Goal: Transaction & Acquisition: Purchase product/service

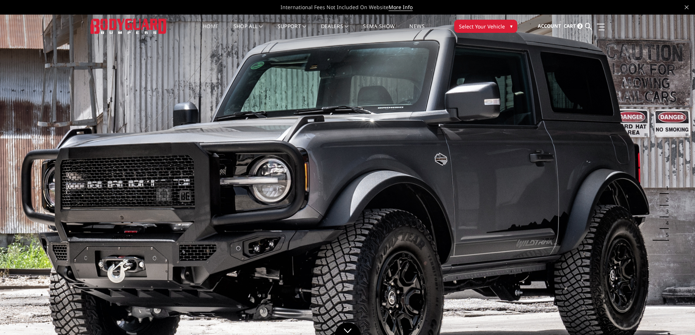
click at [510, 23] on span "▾" at bounding box center [511, 26] width 3 height 8
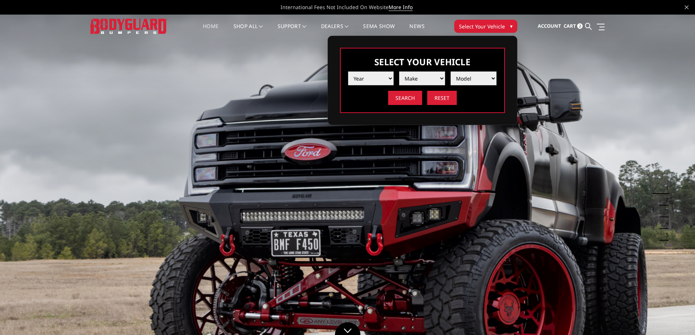
click at [387, 77] on select "Year 2025 2024 2023 2022 2021 2020 2019 2018 2017 2016 2015 2014 2013 2012 2011…" at bounding box center [371, 78] width 46 height 14
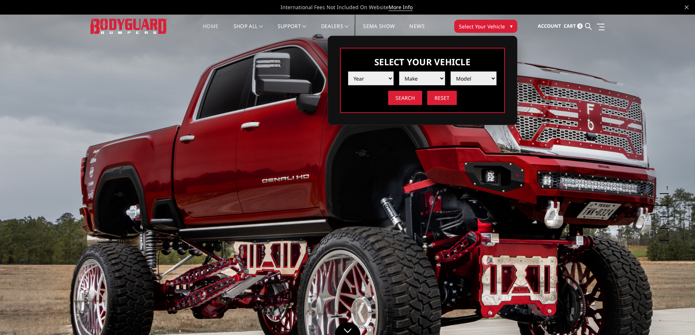
click at [381, 74] on select "Year 2025 2024 2023 2022 2021 2020 2019 2018 2017 2016 2015 2014 2013 2012 2011…" at bounding box center [371, 78] width 46 height 14
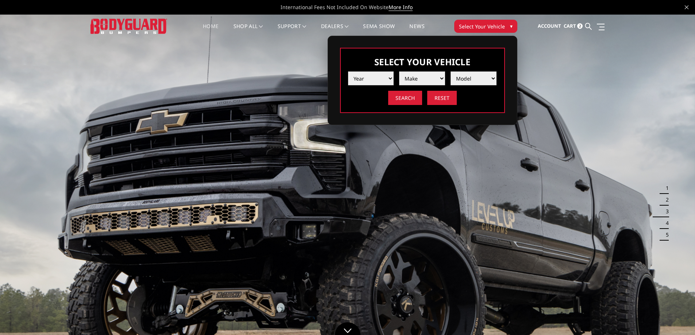
click at [662, 187] on button "1" at bounding box center [664, 188] width 7 height 12
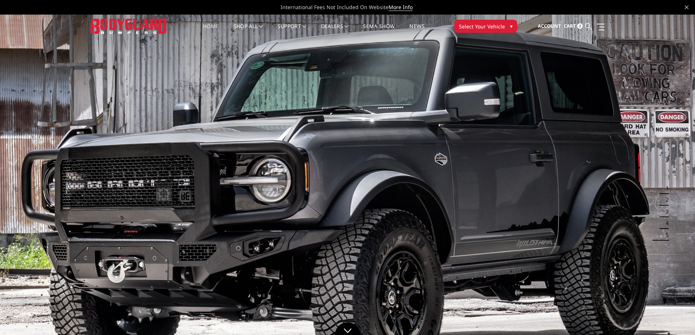
click at [585, 27] on icon at bounding box center [588, 26] width 7 height 7
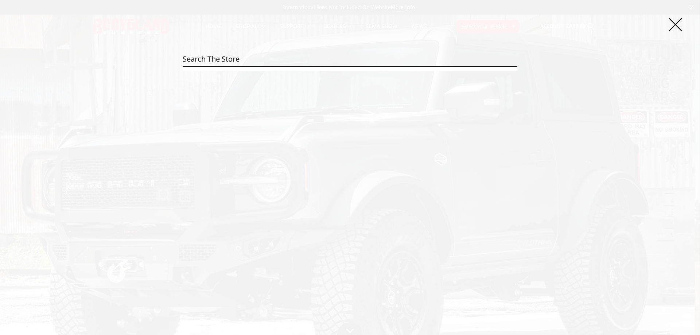
click at [271, 59] on input "Search" at bounding box center [350, 59] width 335 height 15
paste input "GAG19AYBNN"
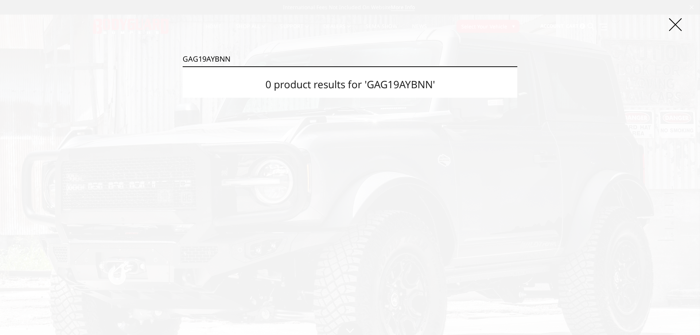
click at [265, 62] on input "GAG19AYBNN" at bounding box center [350, 59] width 335 height 15
paste input "CAF17BN"
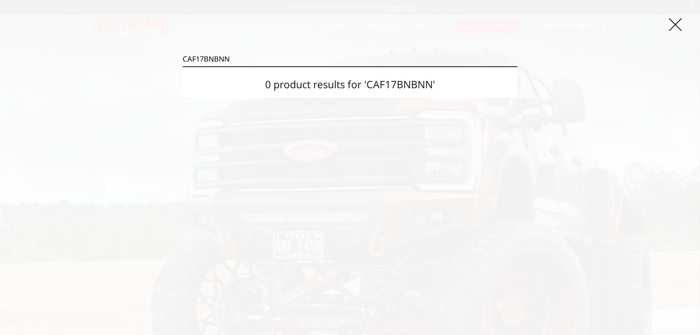
type input "CAF17BNBNN"
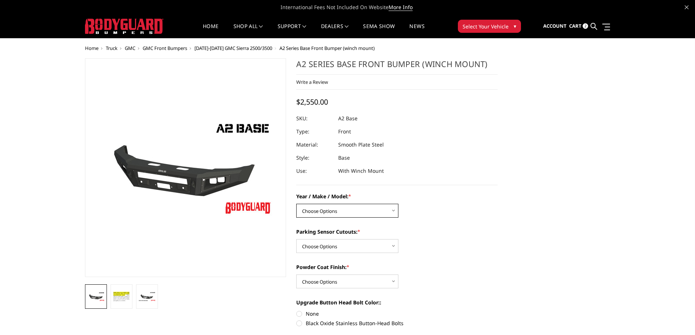
click at [359, 209] on select "Choose Options Chevrolet 20-23 2500 / 3500 Ford 17-22 F250 / F350 Ford 17-22 F4…" at bounding box center [347, 211] width 102 height 14
select select "1320"
click at [296, 204] on select "Choose Options Chevrolet 20-23 2500 / 3500 Ford 17-22 F250 / F350 Ford 17-22 F4…" at bounding box center [347, 211] width 102 height 14
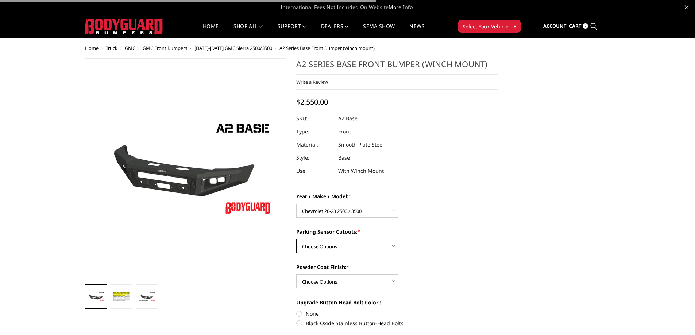
click at [359, 243] on select "Choose Options Yes - I have front parking sensors No - I do NOT have parking se…" at bounding box center [347, 246] width 102 height 14
select select "541"
click at [296, 239] on select "Choose Options Yes - I have front parking sensors No - I do NOT have parking se…" at bounding box center [347, 246] width 102 height 14
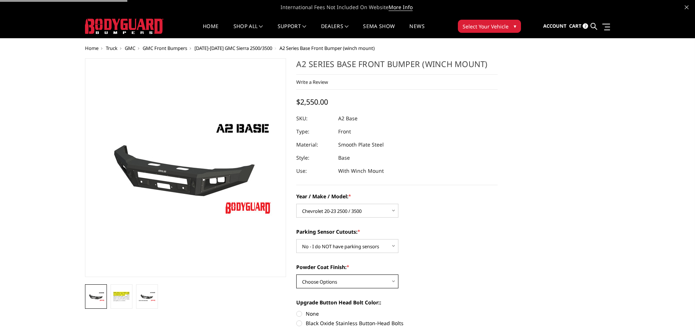
click at [340, 283] on select "Choose Options Bare metal (included) Texture Black Powder Coat" at bounding box center [347, 282] width 102 height 14
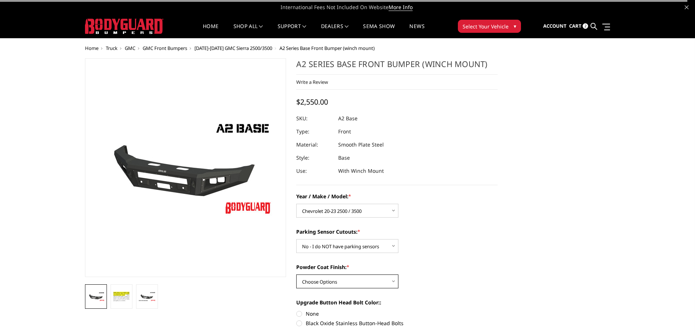
select select "520"
click at [296, 275] on select "Choose Options Bare metal (included) Texture Black Powder Coat" at bounding box center [347, 282] width 102 height 14
click at [444, 247] on div "Parking Sensor Cutouts: * Choose Options Yes - I have front parking sensors No …" at bounding box center [396, 240] width 201 height 25
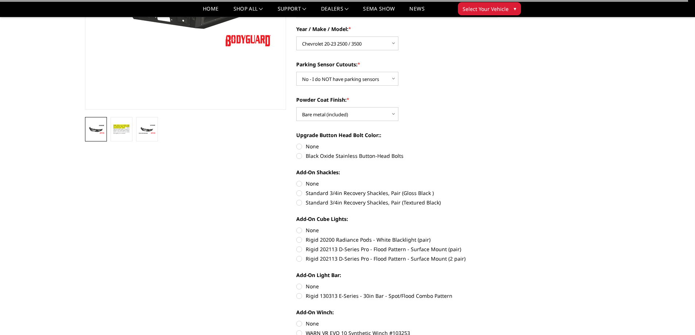
scroll to position [182, 0]
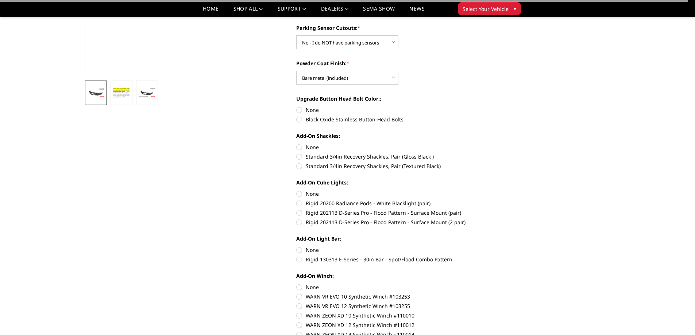
click at [299, 203] on label "Rigid 20200 Radiance Pods - White Blacklight (pair)" at bounding box center [396, 203] width 201 height 8
click at [497, 190] on input "Rigid 20200 Radiance Pods - White Blacklight (pair)" at bounding box center [497, 190] width 0 height 0
radio input "true"
click at [298, 203] on label "Rigid 20200 Radiance Pods - White Blacklight (pair)" at bounding box center [396, 203] width 201 height 8
click at [497, 190] on input "Rigid 20200 Radiance Pods - White Blacklight (pair)" at bounding box center [497, 190] width 0 height 0
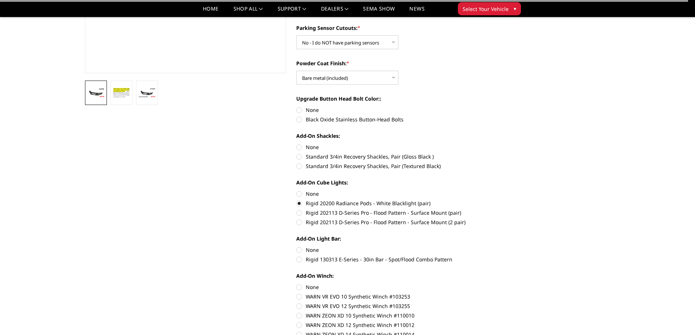
click at [297, 195] on label "None" at bounding box center [396, 194] width 201 height 8
click at [296, 190] on input "None" at bounding box center [296, 190] width 0 height 0
radio input "true"
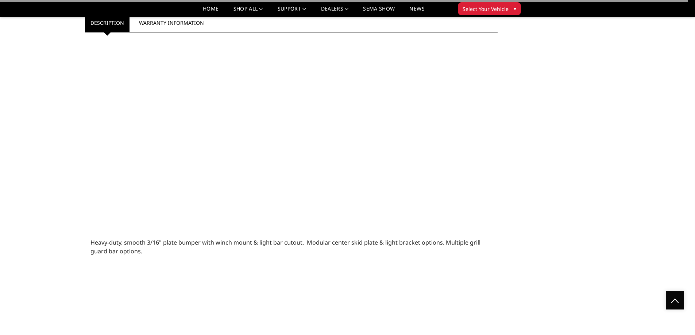
scroll to position [474, 0]
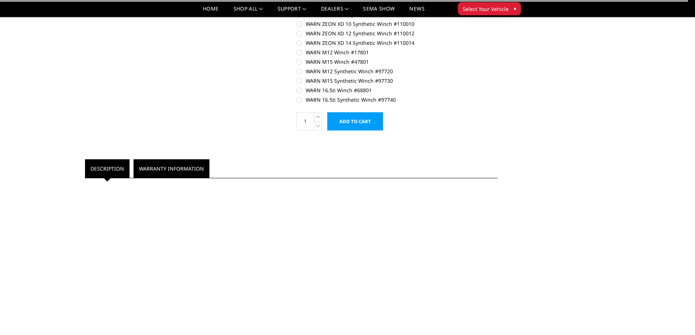
click at [184, 175] on link "Warranty Information" at bounding box center [171, 168] width 76 height 19
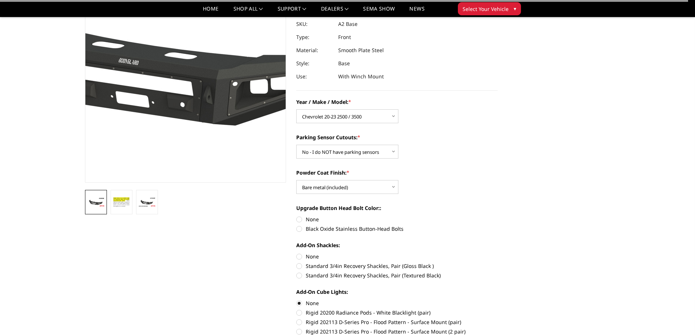
scroll to position [0, 0]
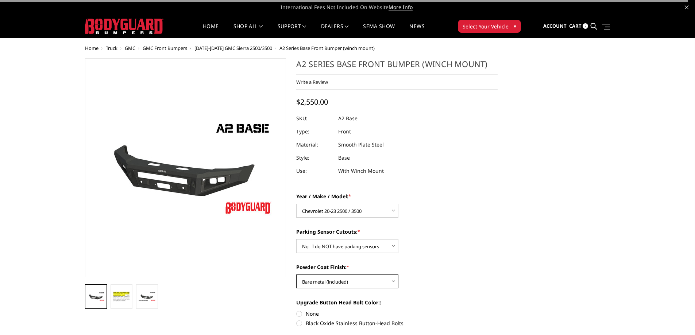
click at [319, 279] on select "Choose Options Bare metal (included) Texture Black Powder Coat" at bounding box center [347, 282] width 102 height 14
click at [341, 213] on select "Choose Options Chevrolet 20-23 2500 / 3500 Ford 17-22 F250 / F350 Ford 17-22 F4…" at bounding box center [347, 211] width 102 height 14
click at [346, 244] on select "Choose Options Yes - I have front parking sensors No - I do NOT have parking se…" at bounding box center [347, 246] width 102 height 14
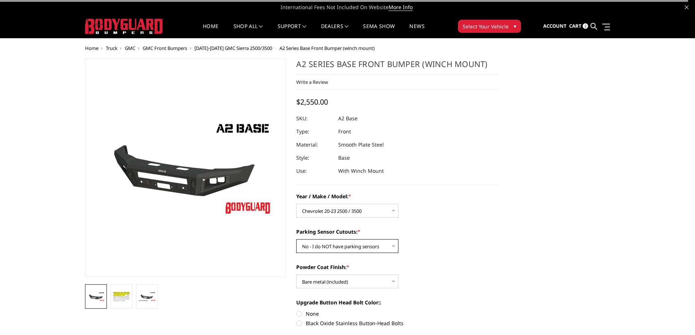
click at [296, 239] on select "Choose Options Yes - I have front parking sensors No - I do NOT have parking se…" at bounding box center [347, 246] width 102 height 14
click at [344, 279] on select "Choose Options Bare metal (included) Texture Black Powder Coat" at bounding box center [347, 282] width 102 height 14
select select "518"
click at [296, 275] on select "Choose Options Bare metal (included) Texture Black Powder Coat" at bounding box center [347, 282] width 102 height 14
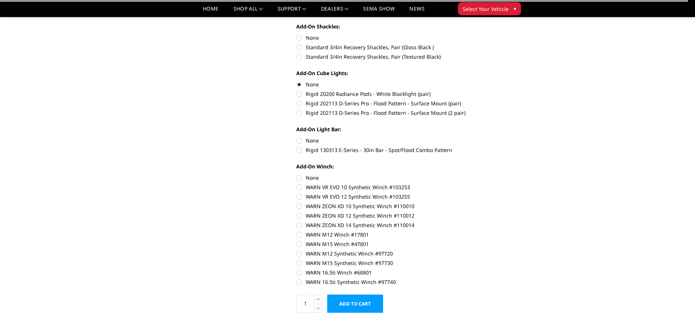
scroll to position [328, 0]
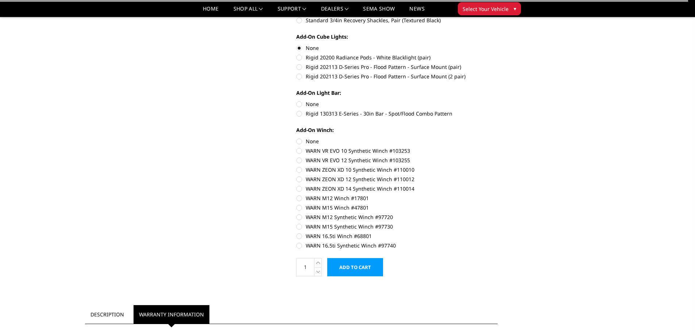
click at [299, 140] on label "None" at bounding box center [396, 141] width 201 height 8
click at [296, 138] on input "None" at bounding box center [296, 137] width 0 height 0
radio input "true"
click at [296, 102] on label "None" at bounding box center [396, 104] width 201 height 8
click at [296, 101] on input "None" at bounding box center [296, 100] width 0 height 0
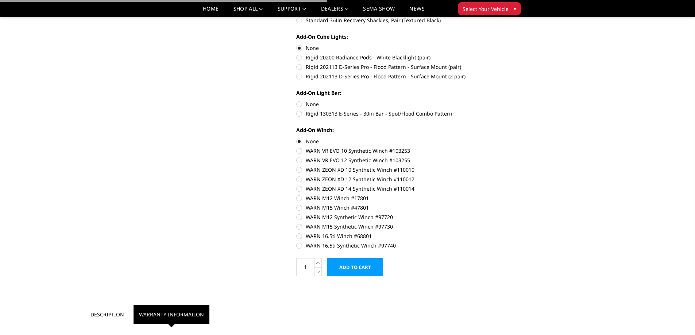
radio input "true"
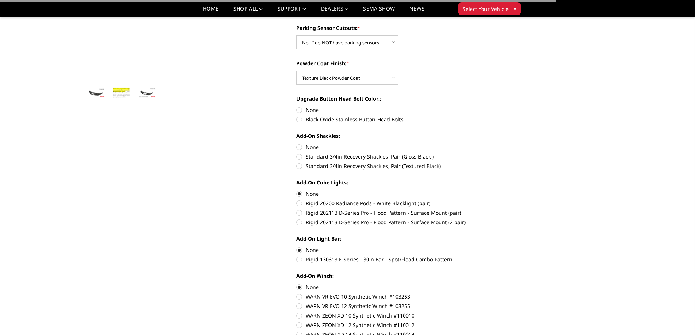
click at [297, 112] on label "None" at bounding box center [396, 110] width 201 height 8
click at [296, 106] on input "None" at bounding box center [296, 106] width 0 height 0
radio input "true"
click at [300, 148] on label "None" at bounding box center [396, 147] width 201 height 8
click at [296, 144] on input "None" at bounding box center [296, 143] width 0 height 0
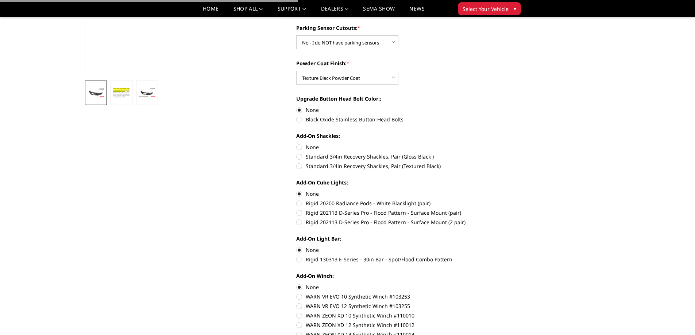
radio input "true"
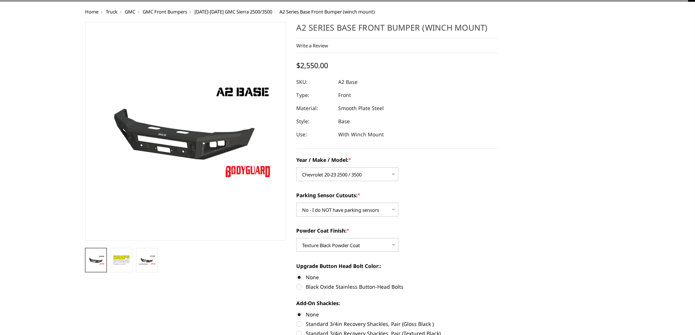
scroll to position [0, 0]
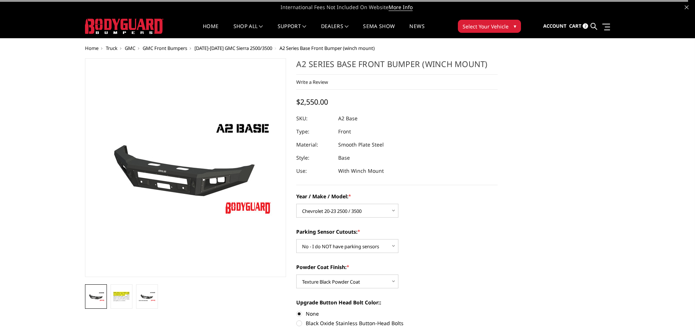
click at [481, 26] on span "Select Your Vehicle" at bounding box center [485, 27] width 46 height 8
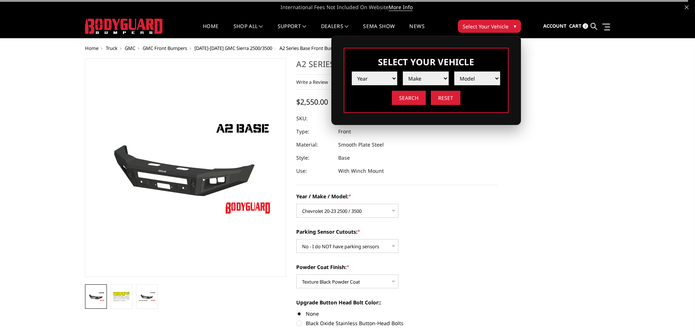
click at [397, 71] on select "Year 2025 2024 2023 2022 2021 2020 2019 2018 2017 2016 2015 2014 2013 2012 2011…" at bounding box center [375, 78] width 46 height 14
select select "yr_2023"
click at [352, 71] on select "Year 2025 2024 2023 2022 2021 2020 2019 2018 2017 2016 2015 2014 2013 2012 2011…" at bounding box center [375, 78] width 46 height 14
click at [454, 78] on select "Model" at bounding box center [477, 78] width 46 height 14
click at [420, 71] on select "Make Chevrolet Ford GMC Ram Toyota" at bounding box center [426, 78] width 46 height 14
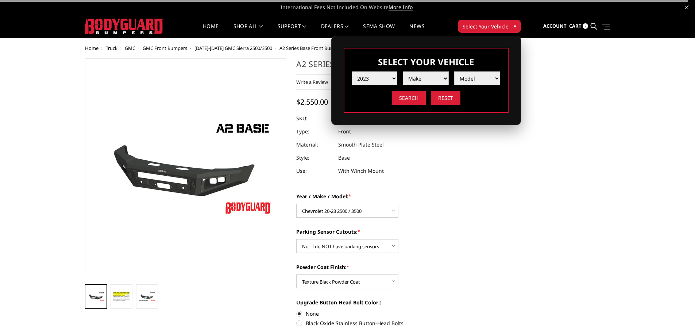
select select "mk_chevrolet"
click at [403, 71] on select "Make Chevrolet Ford GMC Ram Toyota" at bounding box center [426, 78] width 46 height 14
click at [454, 79] on select "Model Silverado 1500 Silverado 2500 / 3500 Silverado 4500 / 5500 / 6500" at bounding box center [477, 78] width 46 height 14
select select "md_silverado-2500-3500"
click at [454, 74] on select "Model Silverado 1500 Silverado 2500 / 3500 Silverado 4500 / 5500 / 6500" at bounding box center [477, 78] width 46 height 14
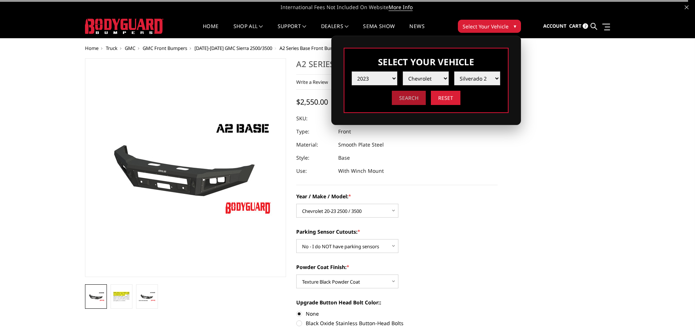
click at [392, 91] on input "Search" at bounding box center [409, 98] width 34 height 14
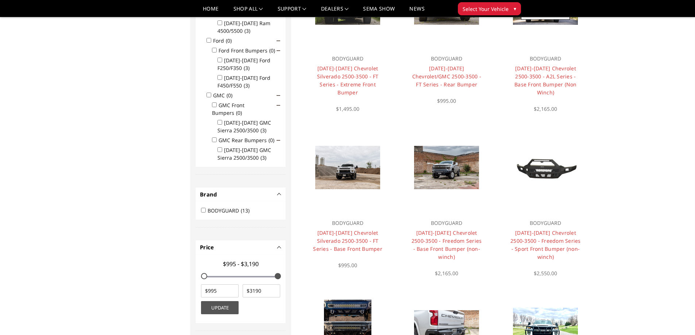
scroll to position [22, 0]
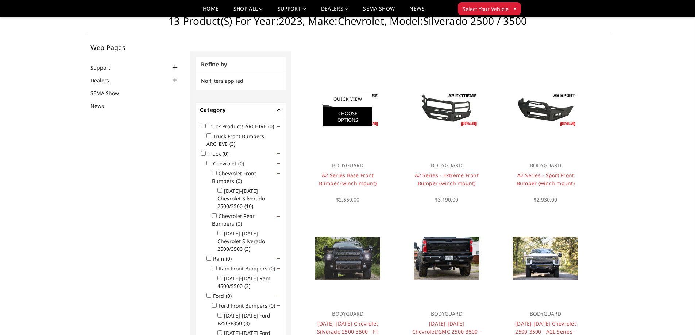
click at [348, 117] on link "Choose Options" at bounding box center [347, 117] width 49 height 20
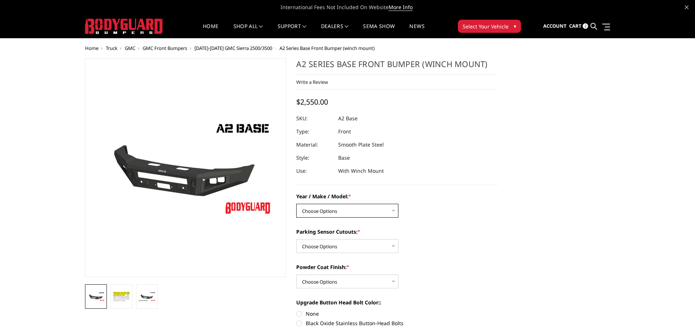
click at [328, 215] on select "Choose Options Chevrolet 20-23 2500 / 3500 Ford 17-22 F250 / F350 Ford 17-22 F4…" at bounding box center [347, 211] width 102 height 14
select select "1320"
click at [296, 204] on select "Choose Options Chevrolet 20-23 2500 / 3500 Ford 17-22 F250 / F350 Ford 17-22 F4…" at bounding box center [347, 211] width 102 height 14
click at [334, 215] on select "Choose Options Chevrolet 20-23 2500 / 3500 Ford 17-22 F250 / F350 Ford 17-22 F4…" at bounding box center [347, 211] width 102 height 14
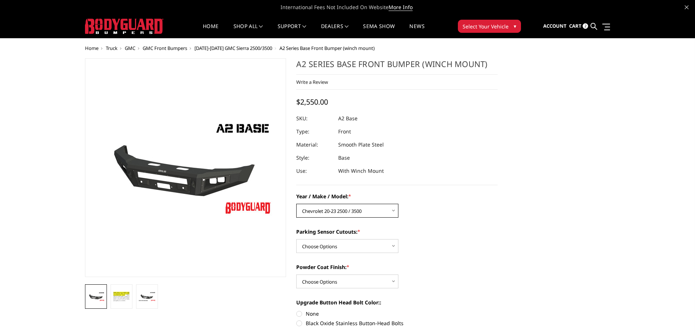
click at [334, 215] on select "Choose Options Chevrolet 20-23 2500 / 3500 Ford 17-22 F250 / F350 Ford 17-22 F4…" at bounding box center [347, 211] width 102 height 14
click at [329, 244] on select "Choose Options Yes - I have front parking sensors No - I do NOT have parking se…" at bounding box center [347, 246] width 102 height 14
select select "540"
click at [296, 239] on select "Choose Options Yes - I have front parking sensors No - I do NOT have parking se…" at bounding box center [347, 246] width 102 height 14
click at [330, 285] on select "Choose Options Bare metal (included) Texture Black Powder Coat" at bounding box center [347, 282] width 102 height 14
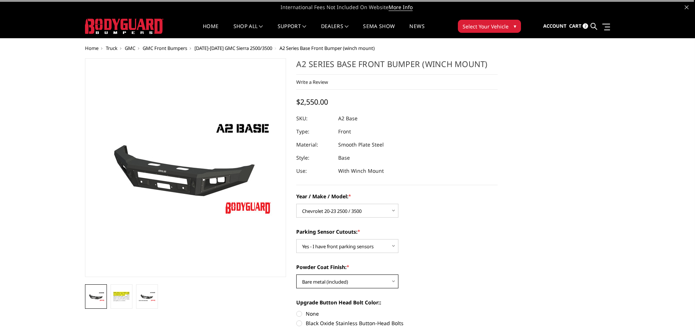
click at [296, 275] on select "Choose Options Bare metal (included) Texture Black Powder Coat" at bounding box center [347, 282] width 102 height 14
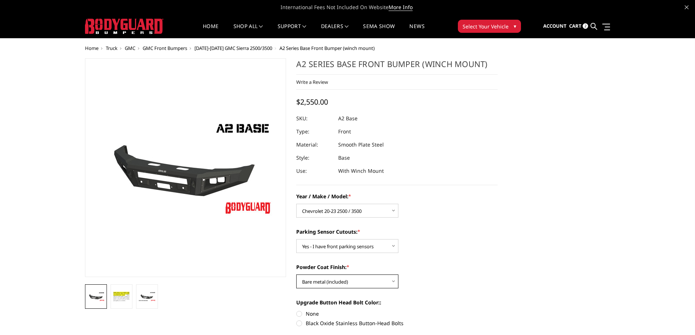
click at [329, 278] on select "Choose Options Bare metal (included) Texture Black Powder Coat" at bounding box center [347, 282] width 102 height 14
select select "518"
click at [296, 275] on select "Choose Options Bare metal (included) Texture Black Powder Coat" at bounding box center [347, 282] width 102 height 14
click at [595, 28] on icon at bounding box center [593, 26] width 7 height 7
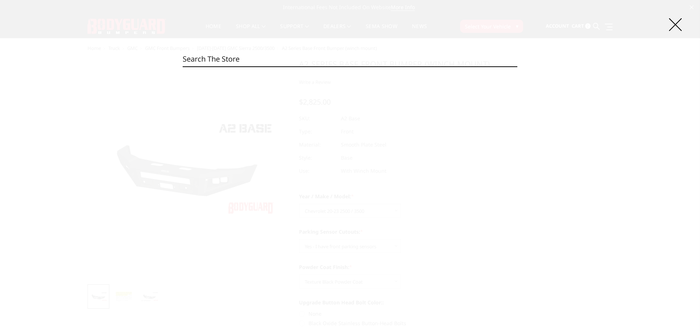
click at [310, 56] on input "Search" at bounding box center [350, 59] width 335 height 15
paste input "CAC24BNBNN"
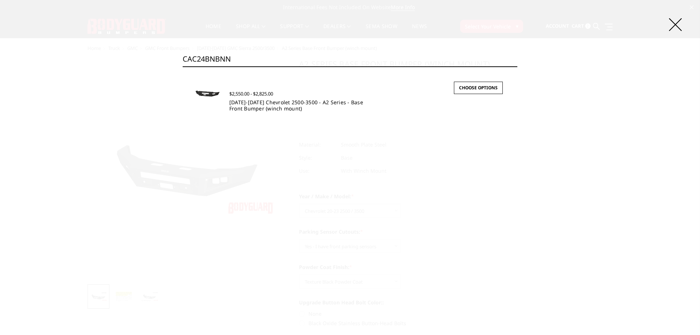
type input "CAC24BNBNN"
click at [283, 110] on link "2024-2025 Chevrolet 2500-3500 - A2 Series - Base Front Bumper (winch mount)" at bounding box center [296, 105] width 134 height 13
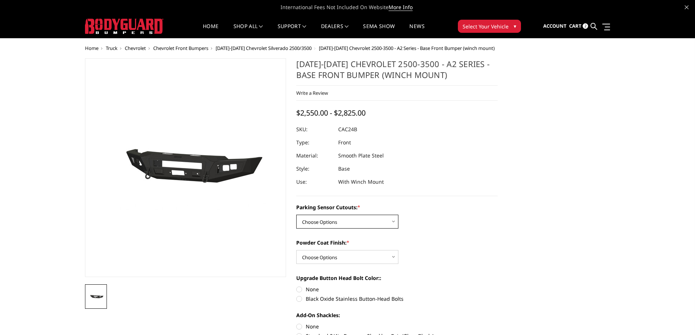
click at [334, 224] on select "Choose Options No - Without Parking Sensor Cutouts Yes - With Parking Sensor Cu…" at bounding box center [347, 222] width 102 height 14
select select "2241"
click at [296, 215] on select "Choose Options No - Without Parking Sensor Cutouts Yes - With Parking Sensor Cu…" at bounding box center [347, 222] width 102 height 14
drag, startPoint x: 334, startPoint y: 256, endPoint x: 332, endPoint y: 261, distance: 5.2
click at [334, 256] on select "Choose Options Bare Metal Textured Black Powder Coat" at bounding box center [347, 257] width 102 height 14
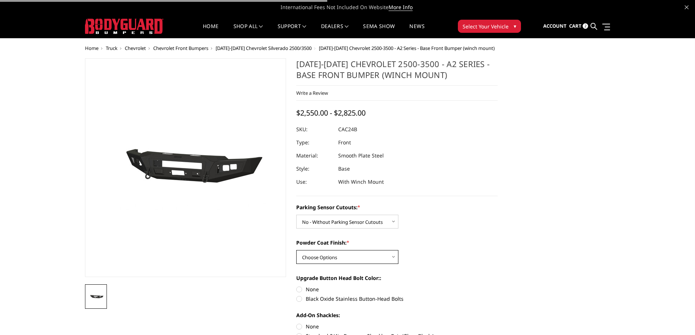
select select "2244"
click at [296, 250] on select "Choose Options Bare Metal Textured Black Powder Coat" at bounding box center [347, 257] width 102 height 14
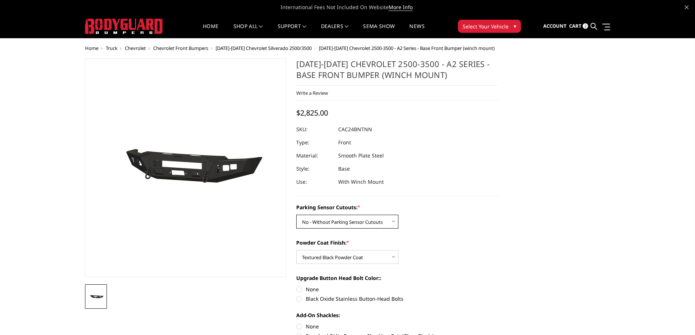
click at [365, 225] on select "Choose Options No - Without Parking Sensor Cutouts Yes - With Parking Sensor Cu…" at bounding box center [347, 222] width 102 height 14
select select "2242"
click at [296, 215] on select "Choose Options No - Without Parking Sensor Cutouts Yes - With Parking Sensor Cu…" at bounding box center [347, 222] width 102 height 14
click at [357, 253] on select "Choose Options Bare Metal Textured Black Powder Coat" at bounding box center [347, 257] width 102 height 14
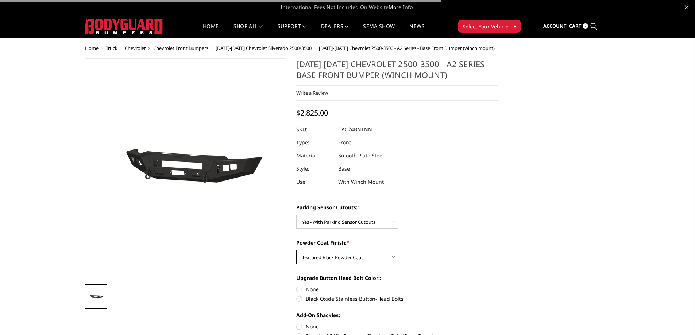
click at [357, 253] on select "Choose Options Bare Metal Textured Black Powder Coat" at bounding box center [347, 257] width 102 height 14
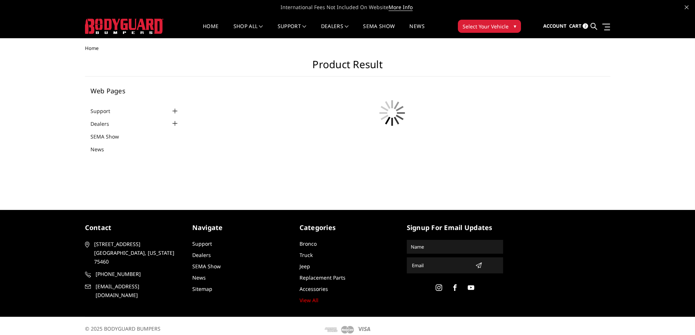
scroll to position [7, 0]
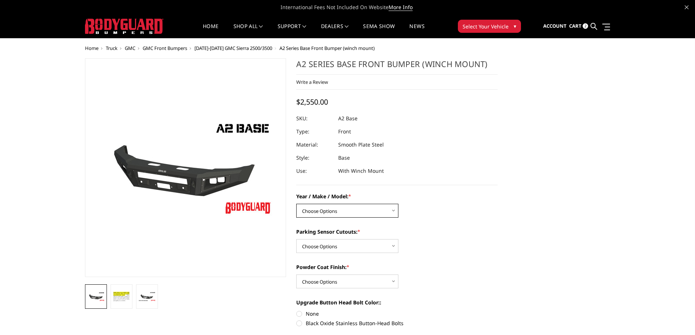
click at [314, 217] on select "Choose Options Chevrolet 20-23 2500 / 3500 Ford 17-22 F250 / F350 Ford 17-22 F4…" at bounding box center [347, 211] width 102 height 14
click at [326, 213] on select "Choose Options Chevrolet 20-23 2500 / 3500 Ford 17-22 F250 / F350 Ford 17-22 F4…" at bounding box center [347, 211] width 102 height 14
select select "826"
click at [296, 204] on select "Choose Options Chevrolet 20-23 2500 / 3500 Ford 17-22 F250 / F350 Ford 17-22 F4…" at bounding box center [347, 211] width 102 height 14
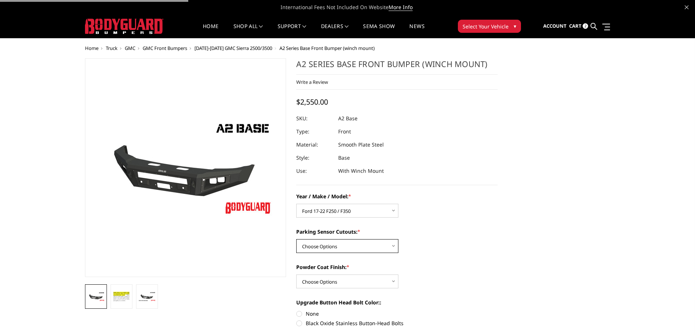
click at [323, 243] on select "Choose Options Yes - I have front parking sensors No - I do NOT have parking se…" at bounding box center [347, 246] width 102 height 14
select select "540"
click at [296, 239] on select "Choose Options Yes - I have front parking sensors No - I do NOT have parking se…" at bounding box center [347, 246] width 102 height 14
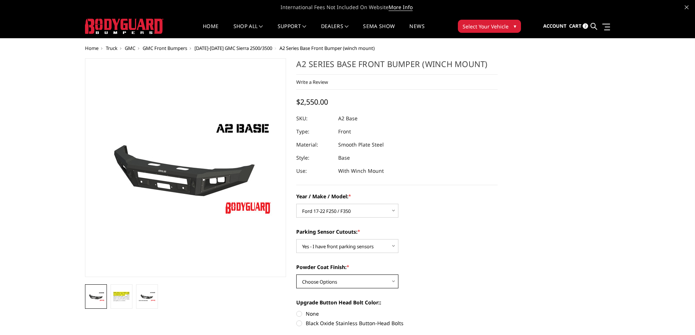
click at [321, 280] on select "Choose Options Bare metal (included) Texture Black Powder Coat" at bounding box center [347, 282] width 102 height 14
select select "518"
click at [296, 275] on select "Choose Options Bare metal (included) Texture Black Powder Coat" at bounding box center [347, 282] width 102 height 14
click at [320, 246] on select "Choose Options Yes - I have front parking sensors No - I do NOT have parking se…" at bounding box center [347, 246] width 102 height 14
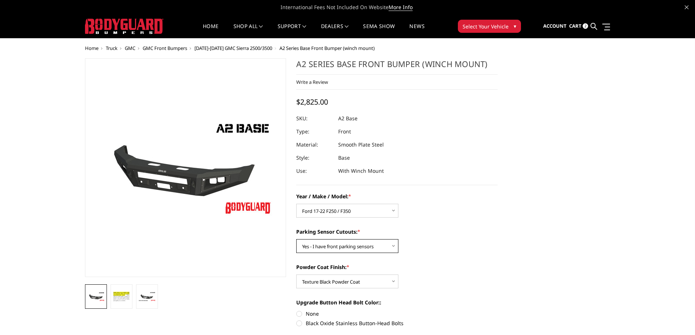
click at [331, 247] on select "Choose Options Yes - I have front parking sensors No - I do NOT have parking se…" at bounding box center [347, 246] width 102 height 14
select select "541"
click at [296, 239] on select "Choose Options Yes - I have front parking sensors No - I do NOT have parking se…" at bounding box center [347, 246] width 102 height 14
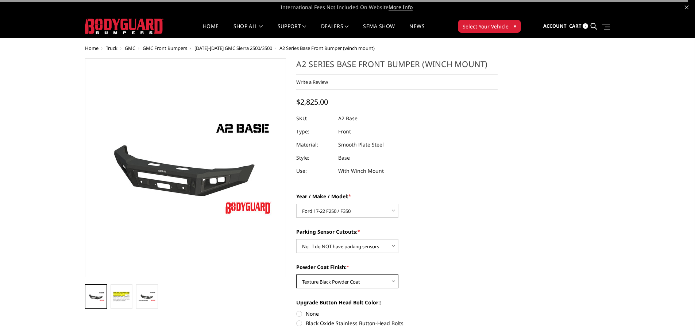
click at [361, 284] on select "Choose Options Bare metal (included) Texture Black Powder Coat" at bounding box center [347, 282] width 102 height 14
click at [296, 275] on select "Choose Options Bare metal (included) Texture Black Powder Coat" at bounding box center [347, 282] width 102 height 14
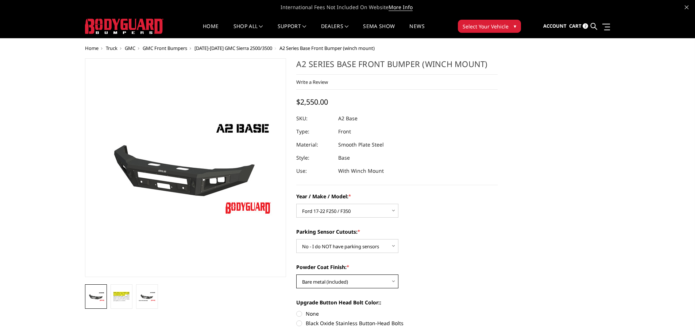
scroll to position [73, 0]
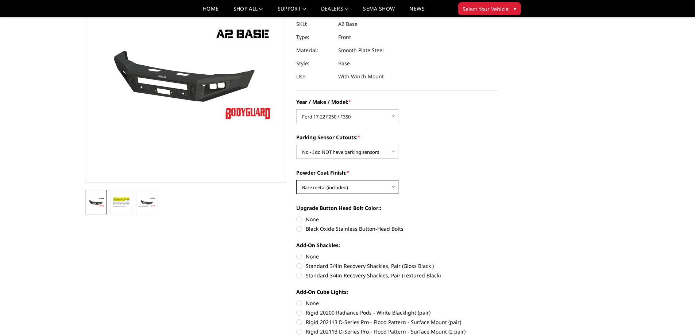
click at [359, 187] on select "Choose Options Bare metal (included) Texture Black Powder Coat" at bounding box center [347, 187] width 102 height 14
click at [296, 180] on select "Choose Options Bare metal (included) Texture Black Powder Coat" at bounding box center [347, 187] width 102 height 14
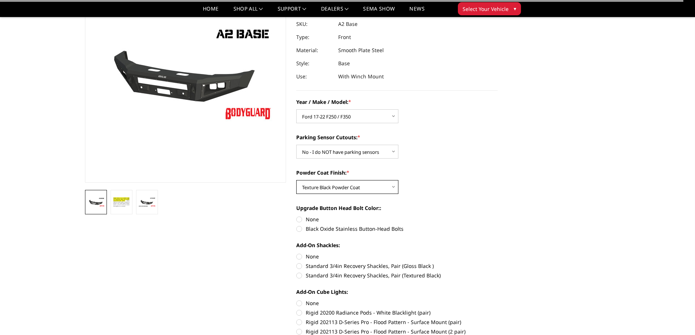
scroll to position [36, 0]
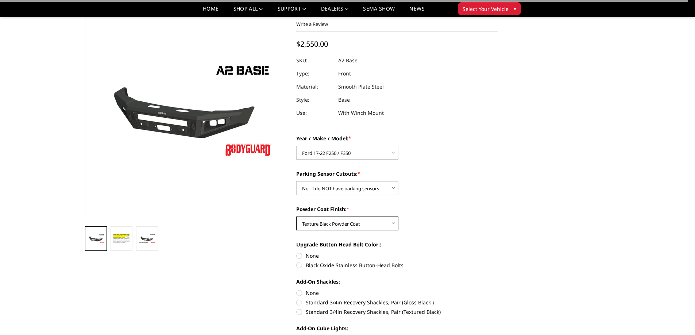
click at [368, 223] on select "Choose Options Bare metal (included) Texture Black Powder Coat" at bounding box center [347, 224] width 102 height 14
select select "520"
click at [296, 217] on select "Choose Options Bare metal (included) Texture Black Powder Coat" at bounding box center [347, 224] width 102 height 14
click at [349, 193] on select "Choose Options Yes - I have front parking sensors No - I do NOT have parking se…" at bounding box center [347, 188] width 102 height 14
select select "540"
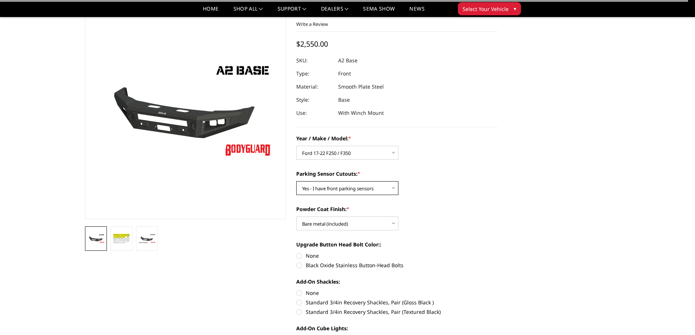
click at [296, 181] on select "Choose Options Yes - I have front parking sensors No - I do NOT have parking se…" at bounding box center [347, 188] width 102 height 14
click at [335, 221] on select "Choose Options Bare metal (included) Texture Black Powder Coat" at bounding box center [347, 224] width 102 height 14
select select "518"
click at [296, 217] on select "Choose Options Bare metal (included) Texture Black Powder Coat" at bounding box center [347, 224] width 102 height 14
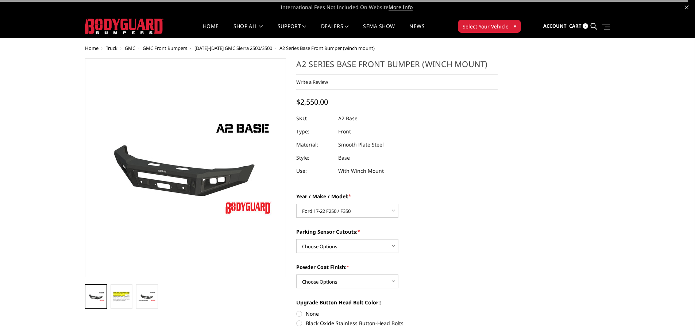
select select "826"
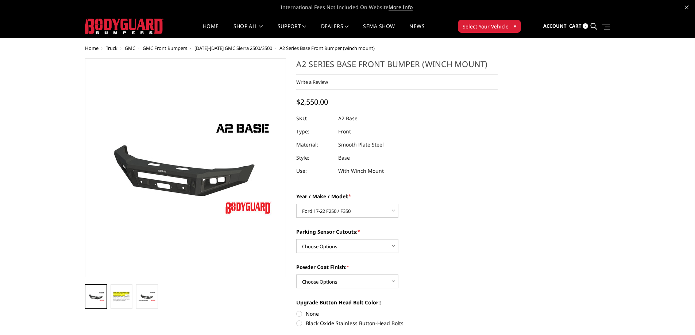
select select "540"
click at [296, 239] on select "Choose Options Yes - I have front parking sensors No - I do NOT have parking se…" at bounding box center [347, 246] width 102 height 14
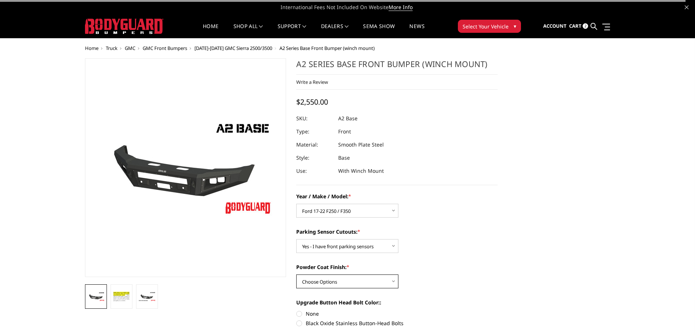
click at [338, 283] on select "Choose Options Bare metal (included) Texture Black Powder Coat" at bounding box center [347, 282] width 102 height 14
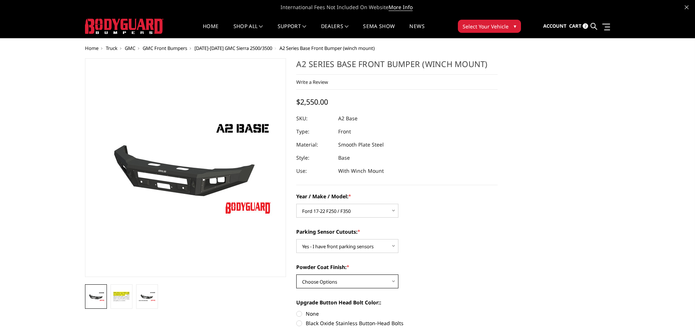
select select "518"
click at [296, 275] on select "Choose Options Bare metal (included) Texture Black Powder Coat" at bounding box center [347, 282] width 102 height 14
click at [370, 248] on select "Choose Options Yes - I have front parking sensors No - I do NOT have parking se…" at bounding box center [347, 246] width 102 height 14
select select "541"
click at [296, 239] on select "Choose Options Yes - I have front parking sensors No - I do NOT have parking se…" at bounding box center [347, 246] width 102 height 14
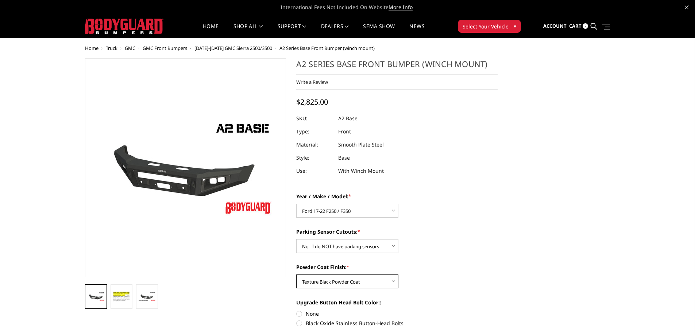
click at [325, 284] on select "Choose Options Bare metal (included) Texture Black Powder Coat" at bounding box center [347, 282] width 102 height 14
select select "520"
click at [296, 275] on select "Choose Options Bare metal (included) Texture Black Powder Coat" at bounding box center [347, 282] width 102 height 14
click at [329, 251] on select "Choose Options Yes - I have front parking sensors No - I do NOT have parking se…" at bounding box center [347, 246] width 102 height 14
select select "540"
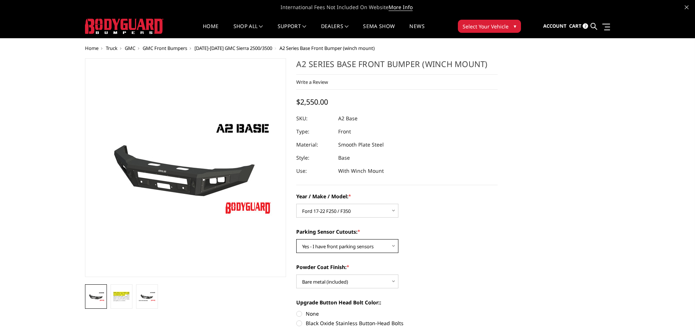
click at [296, 239] on select "Choose Options Yes - I have front parking sensors No - I do NOT have parking se…" at bounding box center [347, 246] width 102 height 14
click at [364, 213] on select "Choose Options Chevrolet 20-23 2500 / 3500 Ford 17-22 F250 / F350 Ford 17-22 F4…" at bounding box center [347, 211] width 102 height 14
select select "827"
click at [296, 204] on select "Choose Options Chevrolet 20-23 2500 / 3500 Ford 17-22 F250 / F350 Ford 17-22 F4…" at bounding box center [347, 211] width 102 height 14
click at [369, 244] on select "Choose Options Yes - I have front parking sensors No - I do NOT have parking se…" at bounding box center [347, 246] width 102 height 14
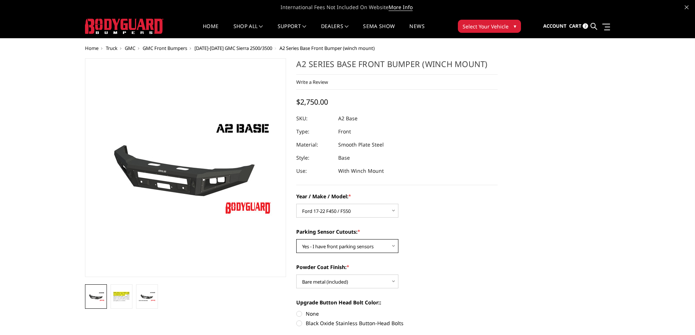
click at [369, 244] on select "Choose Options Yes - I have front parking sensors No - I do NOT have parking se…" at bounding box center [347, 246] width 102 height 14
click at [350, 280] on select "Choose Options Bare metal (included) Texture Black Powder Coat" at bounding box center [347, 282] width 102 height 14
select select "518"
click at [296, 275] on select "Choose Options Bare metal (included) Texture Black Powder Coat" at bounding box center [347, 282] width 102 height 14
click at [318, 245] on select "Choose Options Yes - I have front parking sensors No - I do NOT have parking se…" at bounding box center [347, 246] width 102 height 14
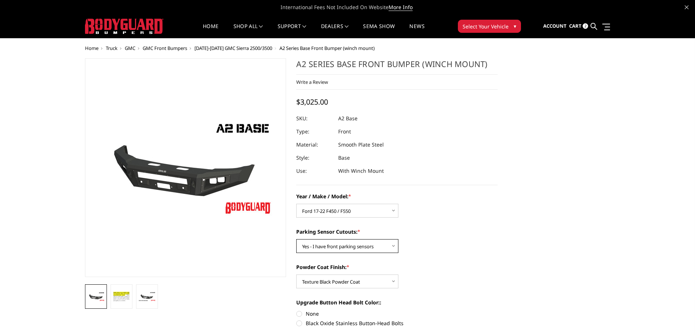
select select "541"
click at [296, 239] on select "Choose Options Yes - I have front parking sensors No - I do NOT have parking se…" at bounding box center [347, 246] width 102 height 14
click at [325, 281] on select "Choose Options Bare metal (included) Texture Black Powder Coat" at bounding box center [347, 282] width 102 height 14
select select "520"
click at [296, 275] on select "Choose Options Bare metal (included) Texture Black Powder Coat" at bounding box center [347, 282] width 102 height 14
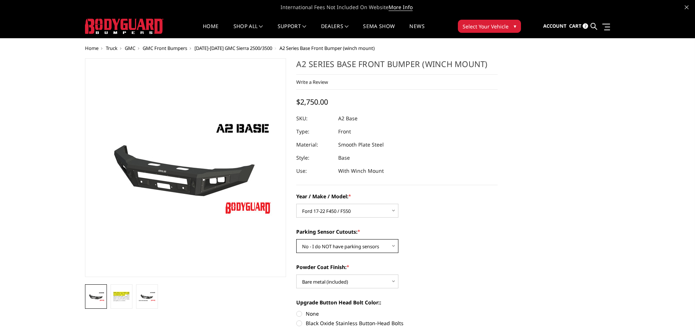
click at [358, 247] on select "Choose Options Yes - I have front parking sensors No - I do NOT have parking se…" at bounding box center [347, 246] width 102 height 14
select select "540"
click at [296, 239] on select "Choose Options Yes - I have front parking sensors No - I do NOT have parking se…" at bounding box center [347, 246] width 102 height 14
click at [594, 24] on icon at bounding box center [593, 26] width 7 height 7
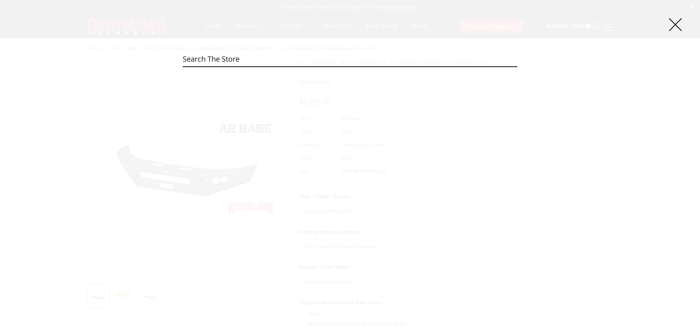
click at [305, 56] on input "Search" at bounding box center [350, 59] width 335 height 15
paste input "CAG20BNBNN"
click at [261, 62] on input "CAG20BNBNN" at bounding box center [350, 59] width 335 height 15
paste input "YT"
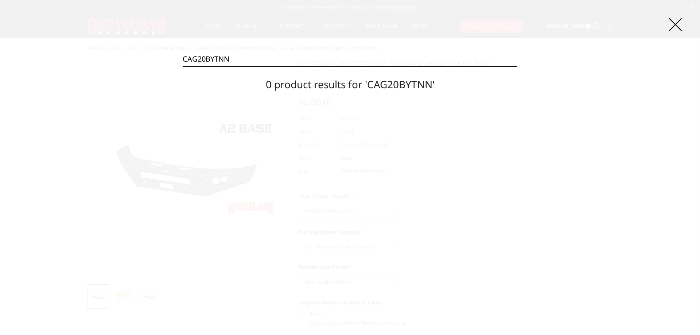
type input "CAG20BYTNN"
drag, startPoint x: 675, startPoint y: 21, endPoint x: 486, endPoint y: 145, distance: 226.2
click at [675, 21] on icon at bounding box center [675, 24] width 13 height 13
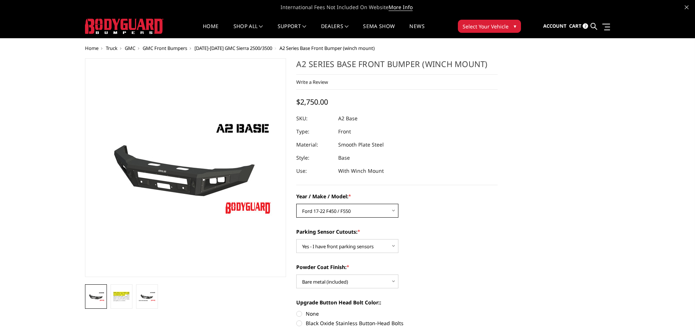
click at [338, 208] on select "Choose Options Chevrolet 20-23 2500 / 3500 Ford 17-22 F250 / F350 Ford 17-22 F4…" at bounding box center [347, 211] width 102 height 14
click at [322, 206] on select "Choose Options Chevrolet 20-23 2500 / 3500 Ford 17-22 F250 / F350 Ford 17-22 F4…" at bounding box center [347, 211] width 102 height 14
select select "1352"
click at [296, 204] on select "Choose Options Chevrolet 20-23 2500 / 3500 Ford 17-22 F250 / F350 Ford 17-22 F4…" at bounding box center [347, 211] width 102 height 14
click at [593, 28] on icon at bounding box center [593, 26] width 7 height 7
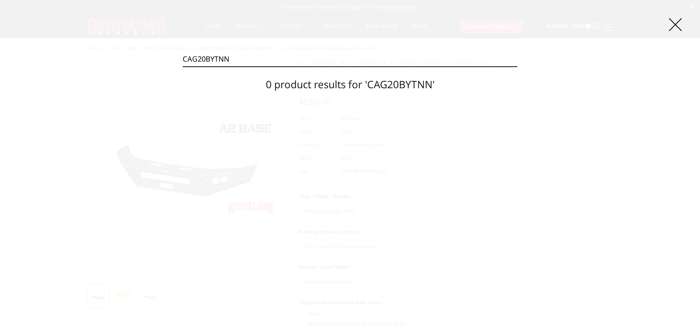
click at [257, 52] on input "CAG20BYTNN" at bounding box center [350, 59] width 335 height 15
click at [256, 57] on input "CAG20BYTNN" at bounding box center [350, 59] width 335 height 15
paste input "R19BNB"
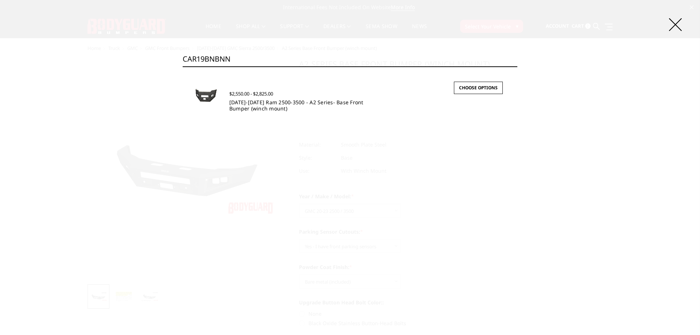
type input "CAR19BNBNN"
click at [247, 104] on link "2019-2025 Ram 2500-3500 - A2 Series- Base Front Bumper (winch mount)" at bounding box center [296, 105] width 134 height 13
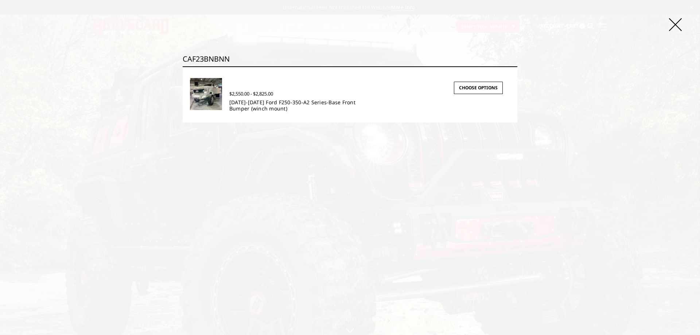
type input "CAF23BNBNN"
click at [277, 108] on link "[DATE]-[DATE] Ford F250-350-A2 Series-Base Front Bumper (winch mount)" at bounding box center [292, 105] width 126 height 13
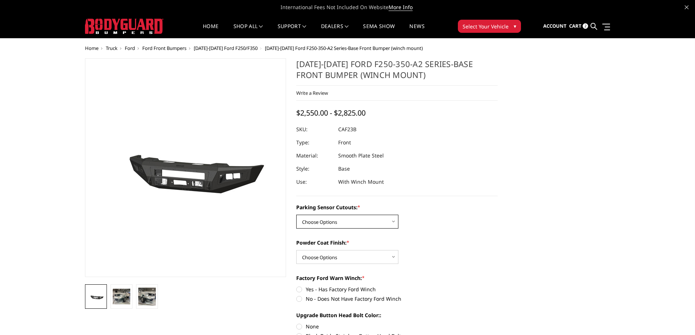
click at [327, 227] on select "Choose Options No-Without Parking Sensor Cutouts Yes-With Parking Sensor Cutouts" at bounding box center [347, 222] width 102 height 14
select select "2399"
click at [296, 215] on select "Choose Options No-Without Parking Sensor Cutouts Yes-With Parking Sensor Cutouts" at bounding box center [347, 222] width 102 height 14
click at [327, 259] on select "Choose Options Bare Metal Textured Black Powder Coat" at bounding box center [347, 257] width 102 height 14
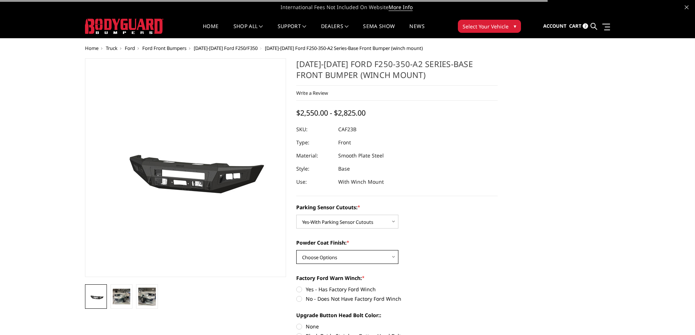
select select "2401"
click at [296, 250] on select "Choose Options Bare Metal Textured Black Powder Coat" at bounding box center [347, 257] width 102 height 14
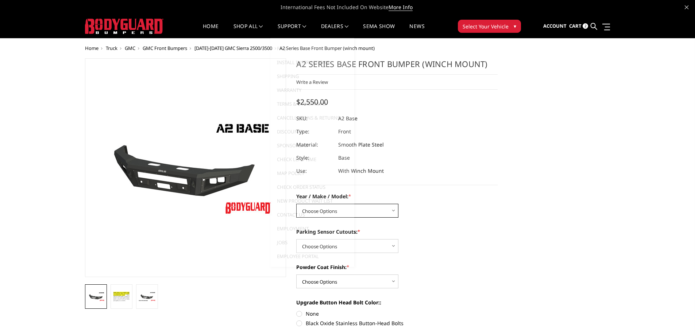
click at [368, 211] on select "Choose Options Chevrolet 20-23 2500 / 3500 Ford 17-22 F250 / F350 Ford 17-22 F4…" at bounding box center [347, 211] width 102 height 14
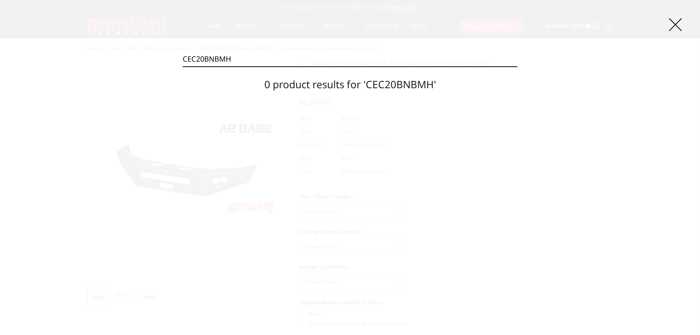
click at [242, 64] on input "CEC20BNBMH" at bounding box center [350, 59] width 335 height 15
paste input "YT"
type input "CEC20BYTMH"
click at [670, 29] on icon at bounding box center [675, 24] width 13 height 13
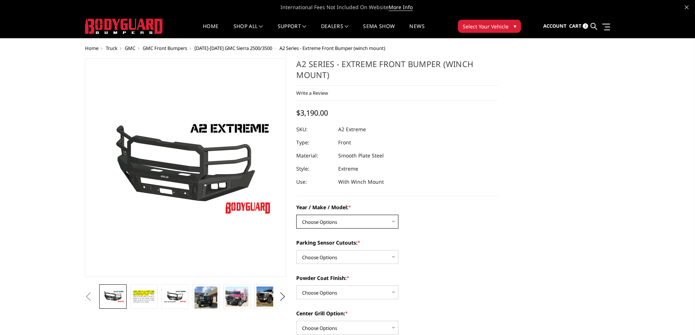
click at [338, 222] on select "Choose Options Chevrolet 20-23 2500 / 3500 Ford 17-22 F250 / F350 Ford 17-22 F4…" at bounding box center [347, 222] width 102 height 14
select select "1320"
click at [296, 215] on select "Choose Options Chevrolet 20-23 2500 / 3500 Ford 17-22 F250 / F350 Ford 17-22 F4…" at bounding box center [347, 222] width 102 height 14
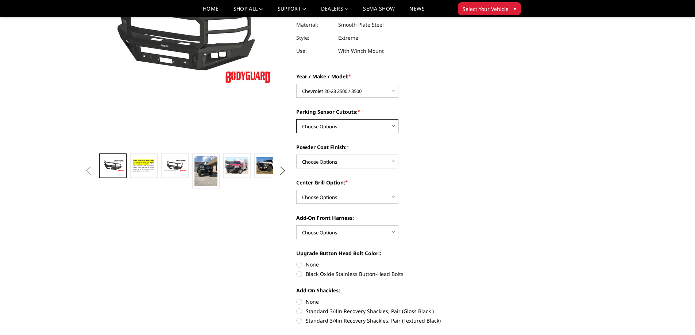
click at [311, 132] on select "Choose Options Yes - I have front parking sensors No - I do NOT have parking se…" at bounding box center [347, 126] width 102 height 14
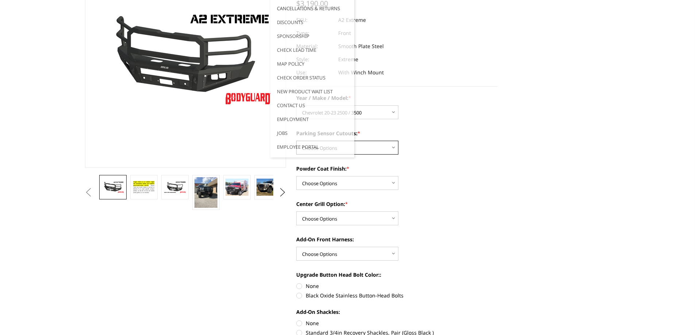
scroll to position [0, 0]
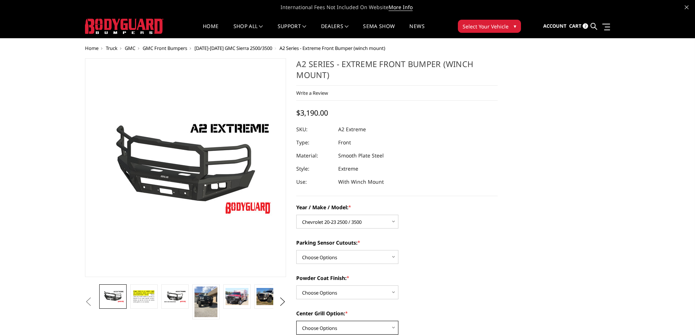
click at [340, 322] on select "Choose Options Add expanded metal in center grill Decline this option" at bounding box center [347, 328] width 102 height 14
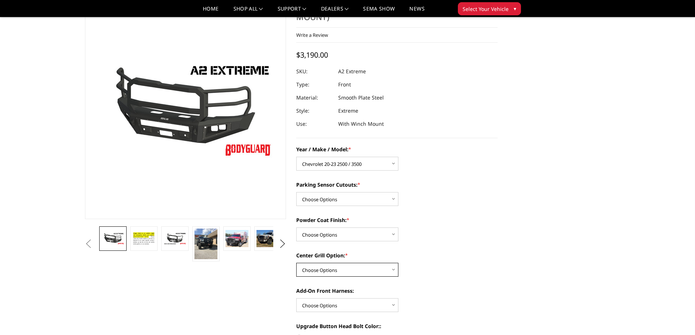
scroll to position [73, 0]
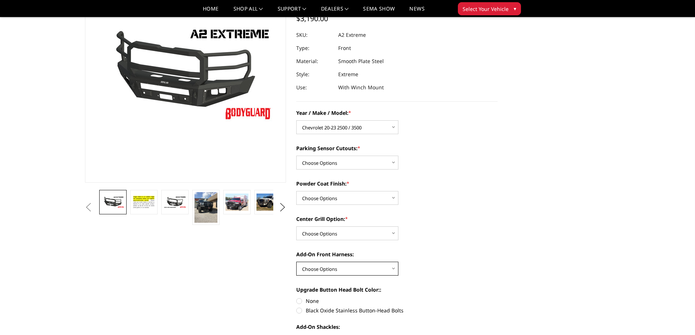
click at [344, 265] on select "Choose Options WITH front camera harness WITHOUT front camera harness" at bounding box center [347, 269] width 102 height 14
click at [334, 234] on select "Choose Options Add expanded metal in center grill Decline this option" at bounding box center [347, 233] width 102 height 14
select select "1080"
click at [296, 226] on select "Choose Options Add expanded metal in center grill Decline this option" at bounding box center [347, 233] width 102 height 14
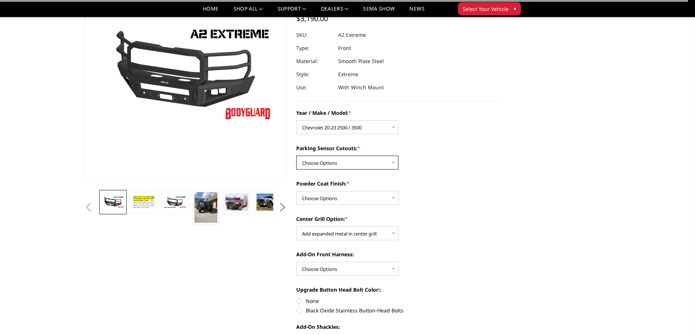
click at [327, 164] on select "Choose Options Yes - I have front parking sensors No - I do NOT have parking se…" at bounding box center [347, 163] width 102 height 14
select select "541"
click at [296, 156] on select "Choose Options Yes - I have front parking sensors No - I do NOT have parking se…" at bounding box center [347, 163] width 102 height 14
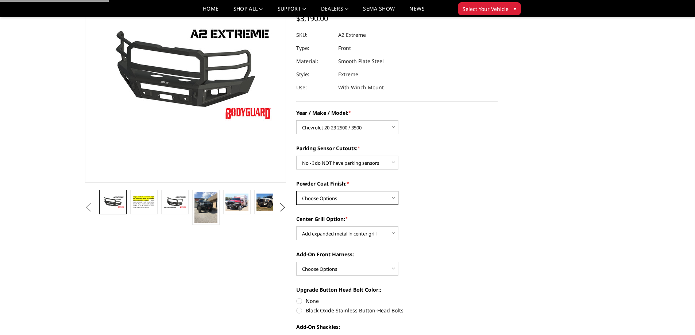
click at [322, 195] on select "Choose Options Bare metal (included) Texture Black Powder Coat" at bounding box center [347, 198] width 102 height 14
select select "518"
click at [296, 191] on select "Choose Options Bare metal (included) Texture Black Powder Coat" at bounding box center [347, 198] width 102 height 14
click at [316, 267] on select "Choose Options WITH front camera harness WITHOUT front camera harness" at bounding box center [347, 269] width 102 height 14
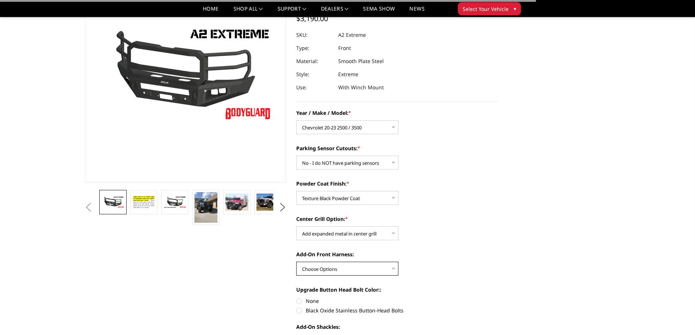
select select "1695"
click at [296, 262] on select "Choose Options WITH front camera harness WITHOUT front camera harness" at bounding box center [347, 269] width 102 height 14
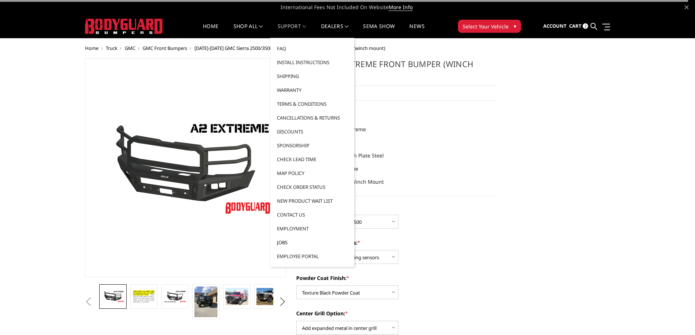
scroll to position [36, 0]
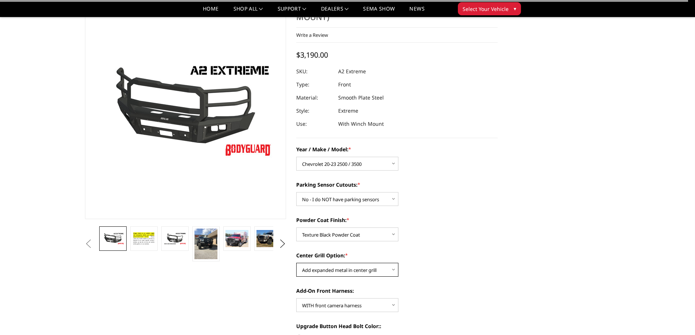
click at [377, 268] on select "Choose Options Add expanded metal in center grill Decline this option" at bounding box center [347, 270] width 102 height 14
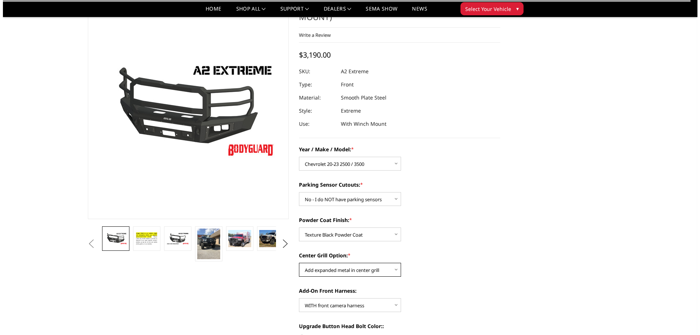
scroll to position [0, 0]
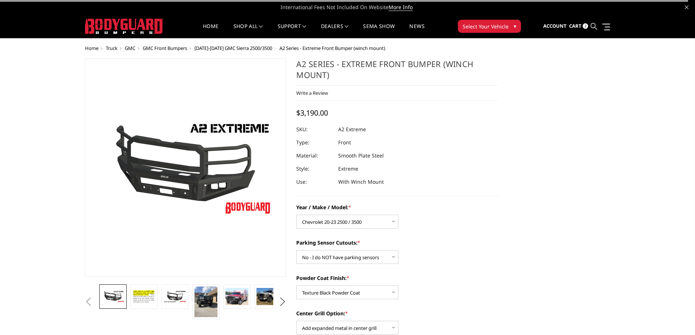
click at [595, 28] on icon at bounding box center [593, 26] width 7 height 7
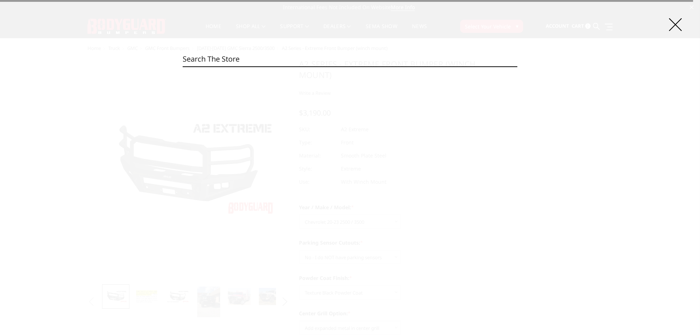
click at [261, 57] on input "Search" at bounding box center [350, 59] width 335 height 15
paste input "CEC24BYTMN"
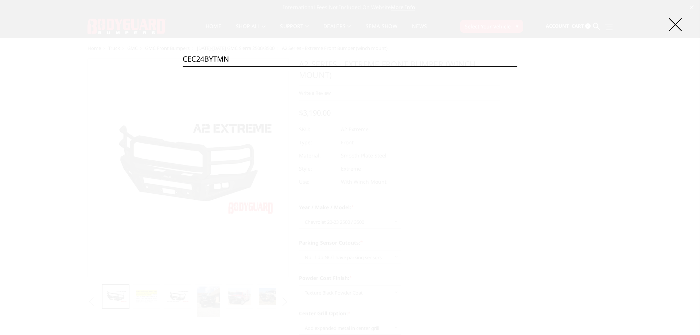
type input "CEC24BYTMN"
click at [517, 66] on input "Search" at bounding box center [517, 66] width 0 height 0
select select "2399"
select select "2401"
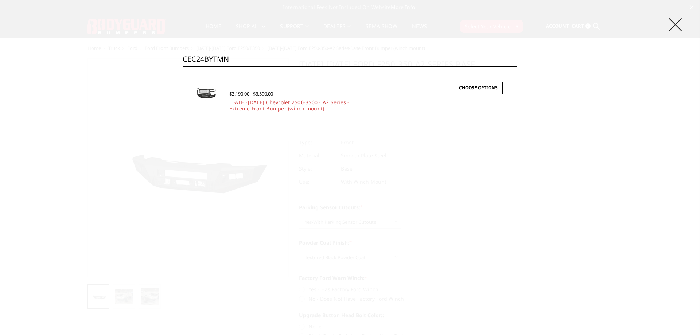
type input "CEC24BYTMN"
click at [671, 26] on icon at bounding box center [675, 24] width 13 height 13
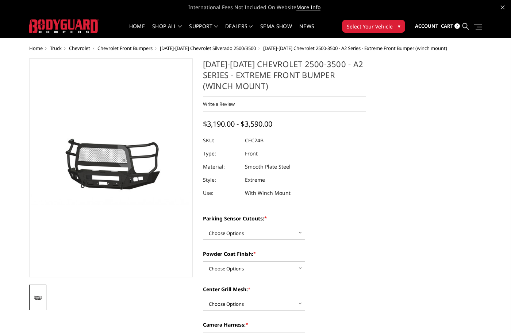
click at [467, 26] on icon at bounding box center [465, 26] width 7 height 7
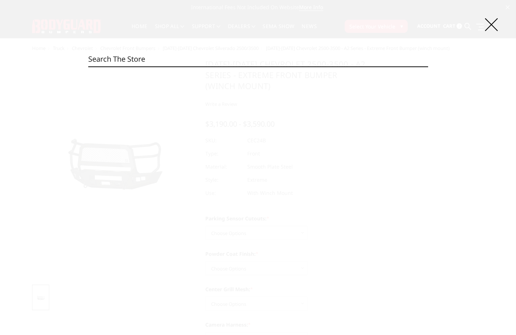
click at [223, 57] on input "Search" at bounding box center [258, 59] width 340 height 15
paste input "CEF17BNBMH"
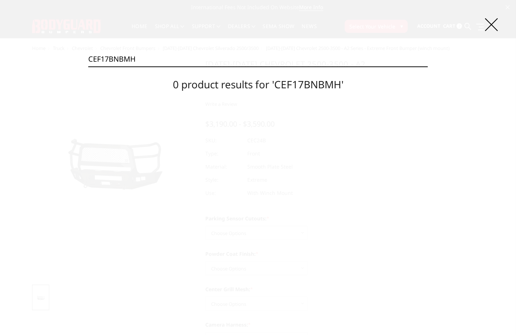
click at [207, 60] on input "CEF17BNBMH" at bounding box center [258, 59] width 340 height 15
click at [212, 54] on input "CEF17BNBMH" at bounding box center [258, 59] width 340 height 15
click at [212, 61] on input "CEF17BNBMH" at bounding box center [258, 59] width 340 height 15
paste input "TMN"
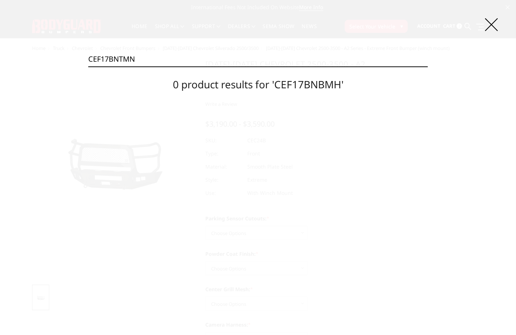
type input "CEF17BNTMN"
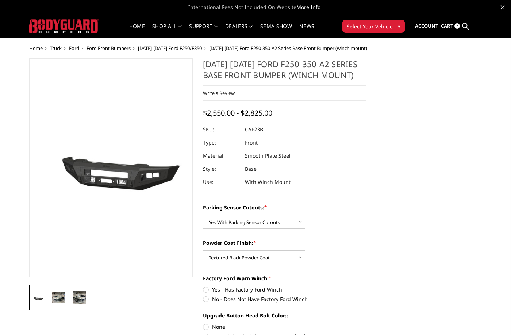
select select "2399"
select select "2401"
